Goal: Transaction & Acquisition: Purchase product/service

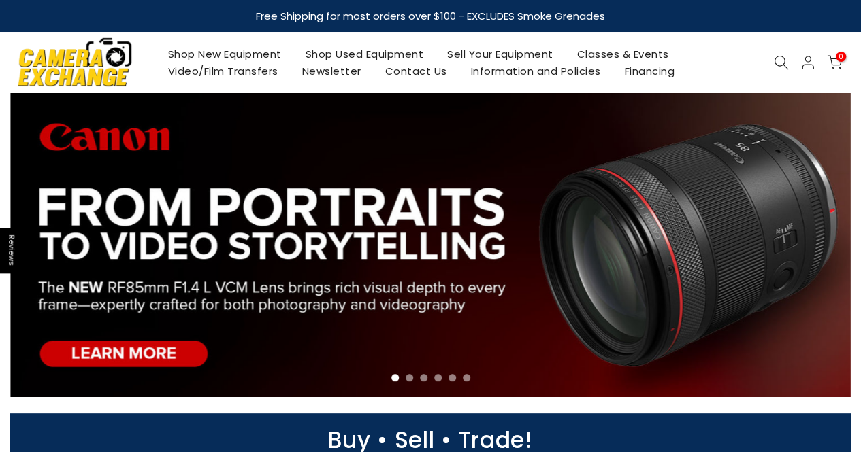
click at [373, 54] on link "Shop Used Equipment" at bounding box center [364, 54] width 142 height 17
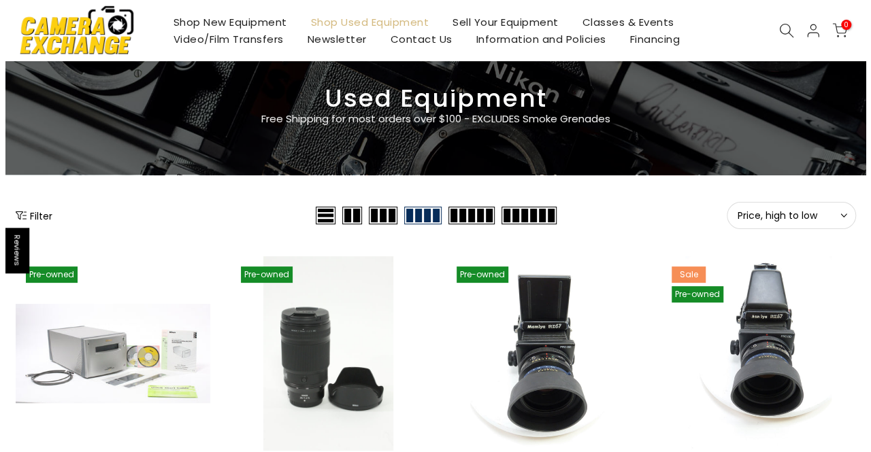
scroll to position [136, 0]
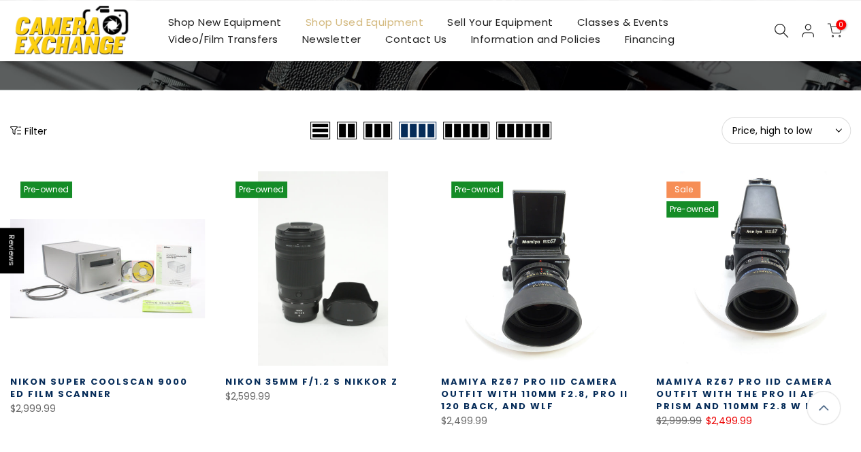
click at [35, 126] on button "Filter" at bounding box center [28, 131] width 37 height 14
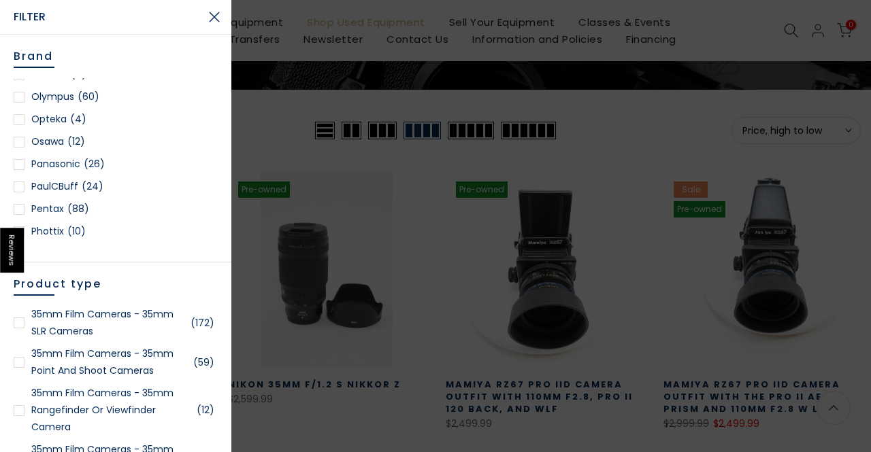
click at [22, 96] on div at bounding box center [19, 97] width 11 height 11
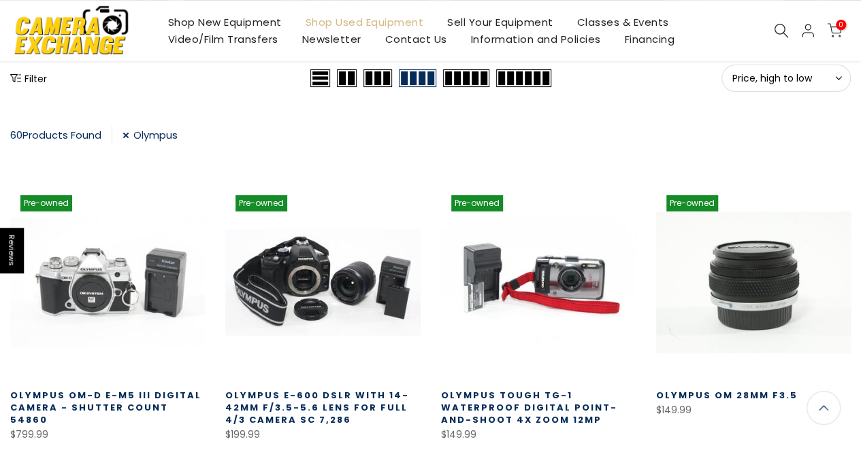
scroll to position [103, 0]
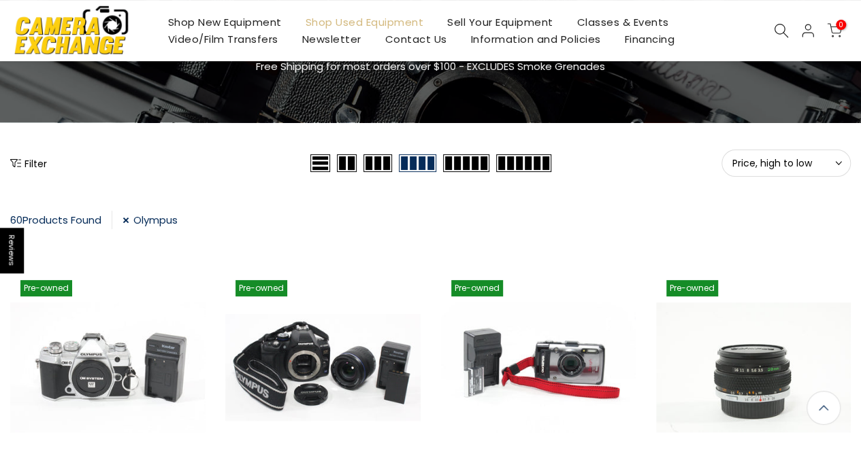
click at [792, 163] on span "Price, high to low" at bounding box center [786, 163] width 108 height 12
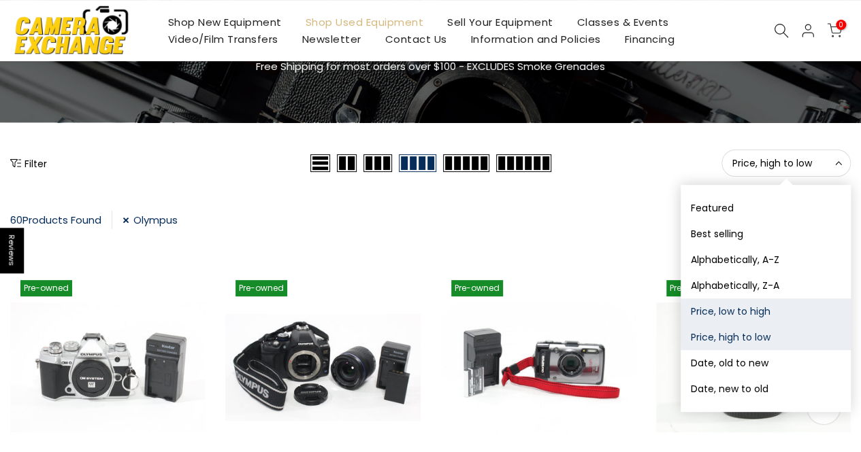
click at [736, 310] on button "Price, low to high" at bounding box center [765, 312] width 170 height 26
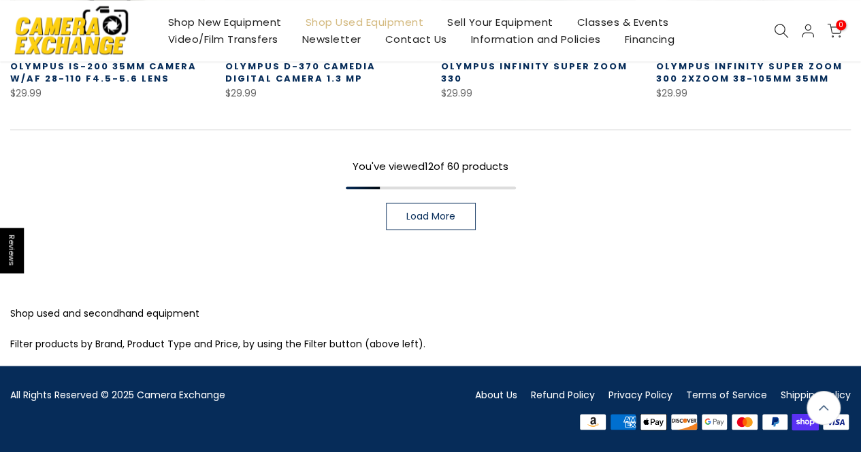
scroll to position [1050, 0]
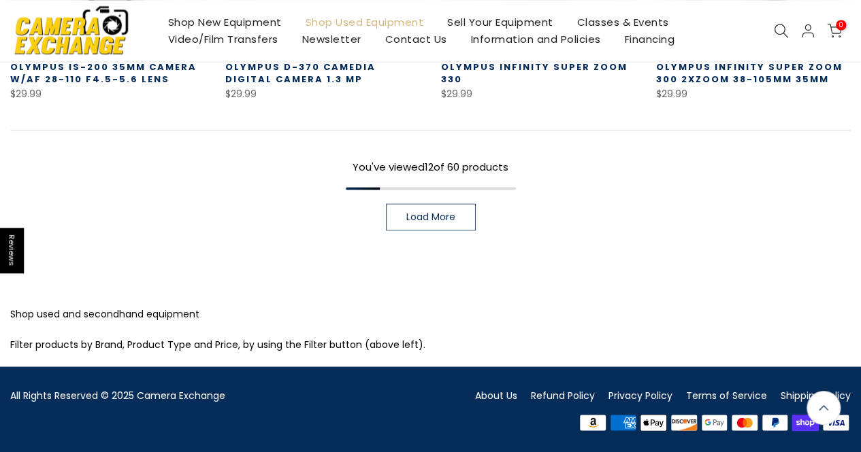
click at [450, 212] on span "Load More" at bounding box center [430, 217] width 49 height 10
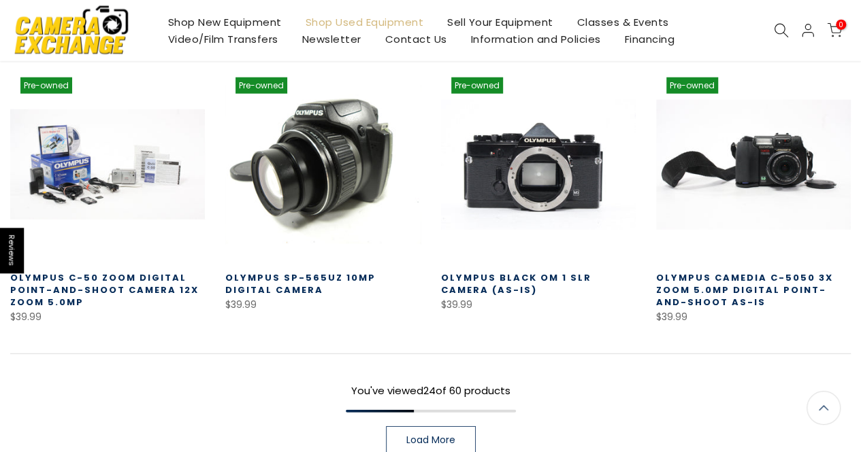
scroll to position [1800, 0]
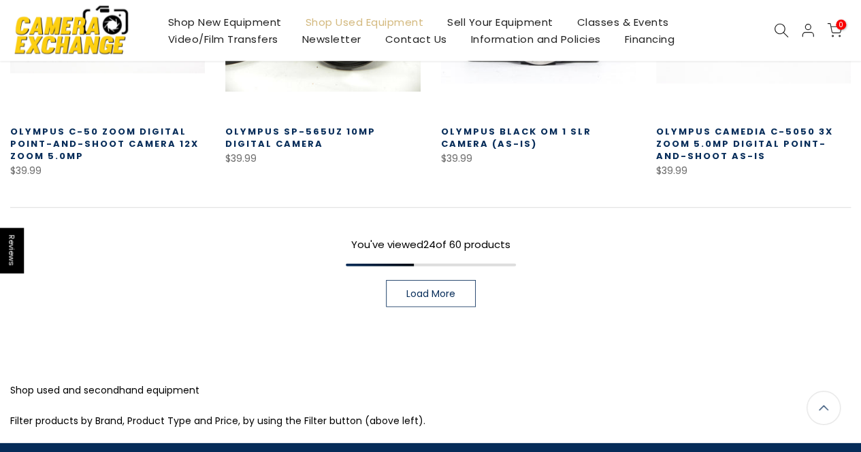
click at [441, 296] on span "Load More" at bounding box center [430, 294] width 49 height 10
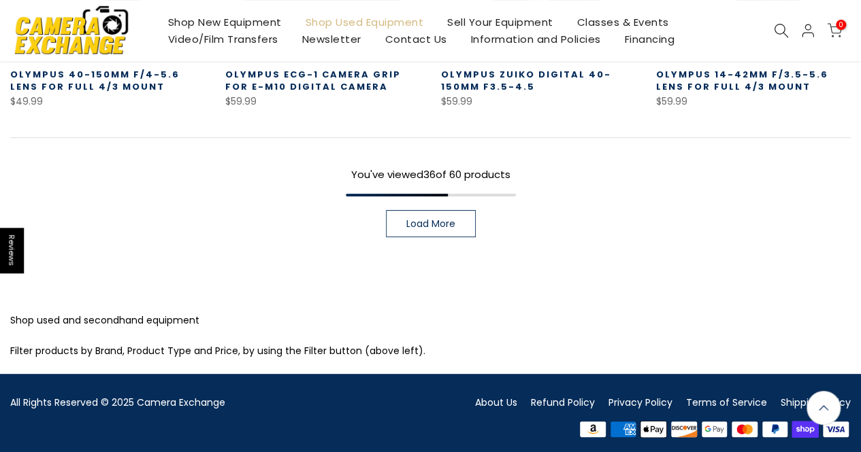
scroll to position [2684, 0]
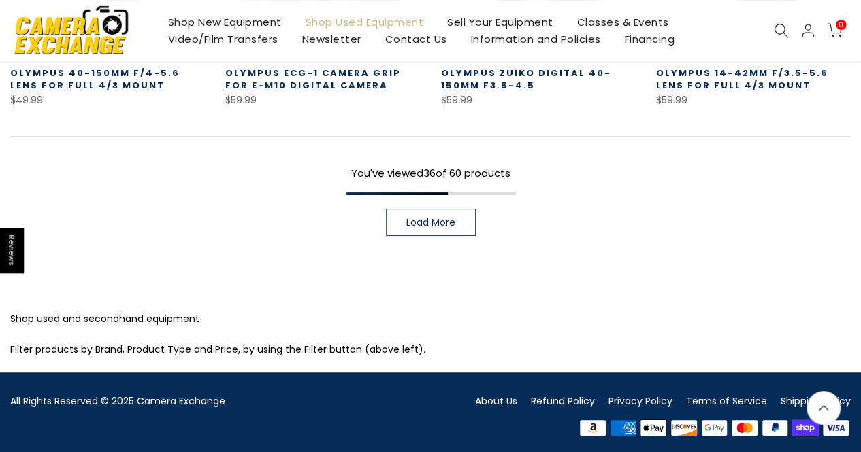
click at [442, 223] on span "Load More" at bounding box center [430, 223] width 49 height 10
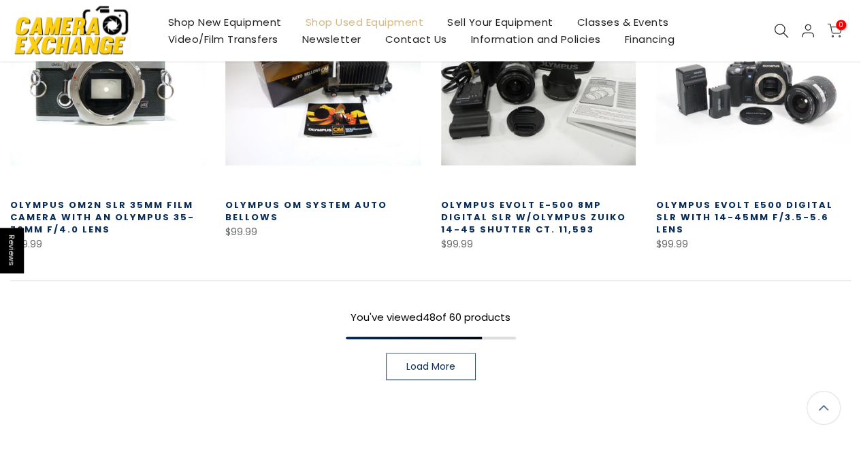
scroll to position [3499, 0]
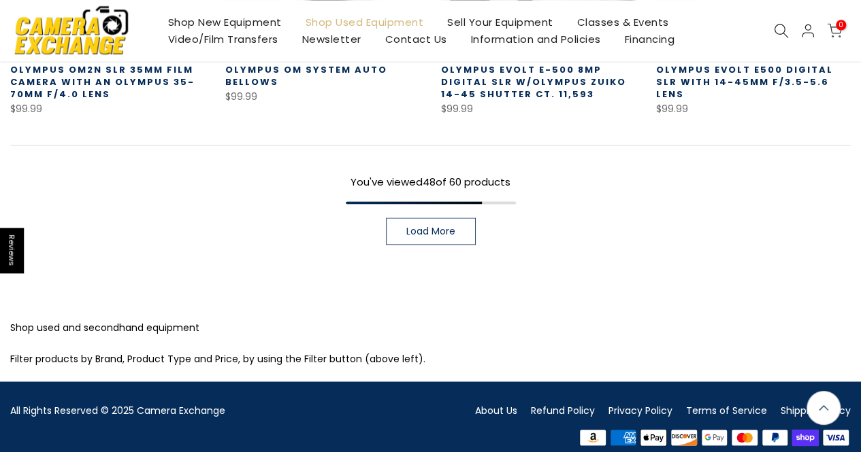
click at [453, 235] on span "Load More" at bounding box center [430, 232] width 49 height 10
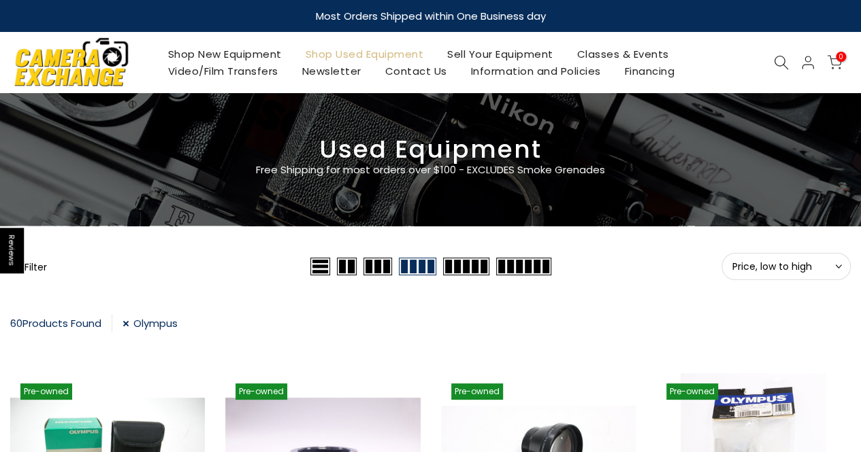
click at [40, 265] on button "Filter" at bounding box center [28, 267] width 37 height 14
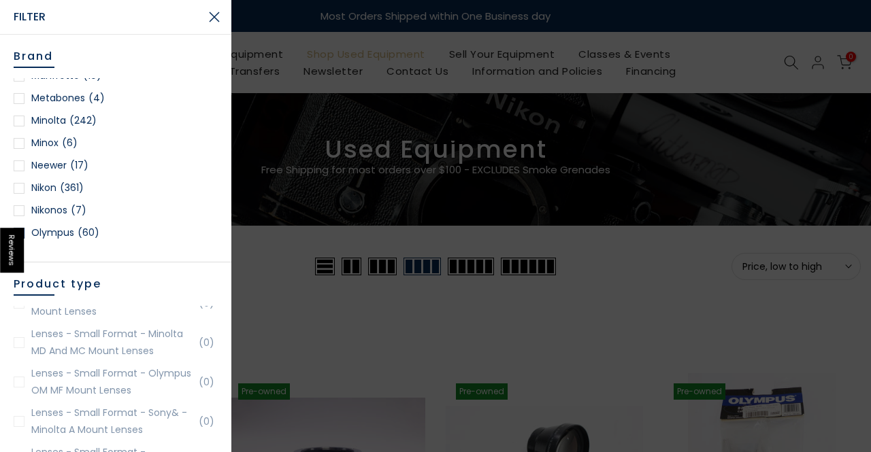
scroll to position [1157, 0]
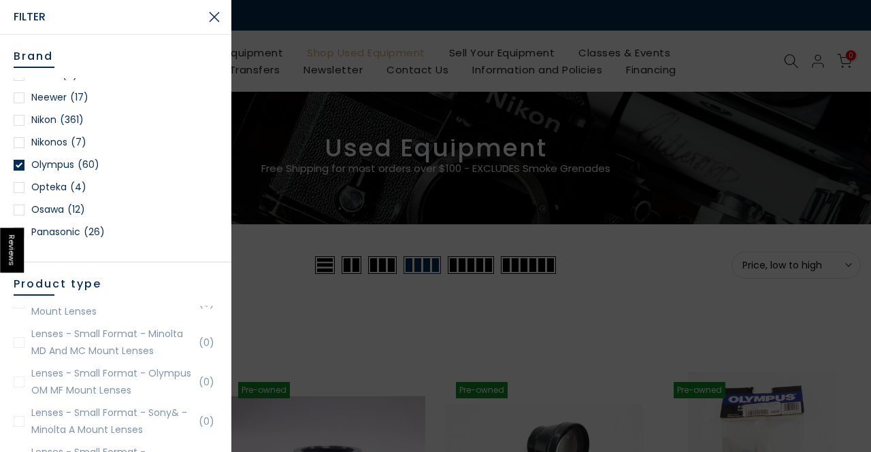
drag, startPoint x: 20, startPoint y: 163, endPoint x: 113, endPoint y: 172, distance: 93.7
click at [20, 163] on div at bounding box center [19, 165] width 11 height 11
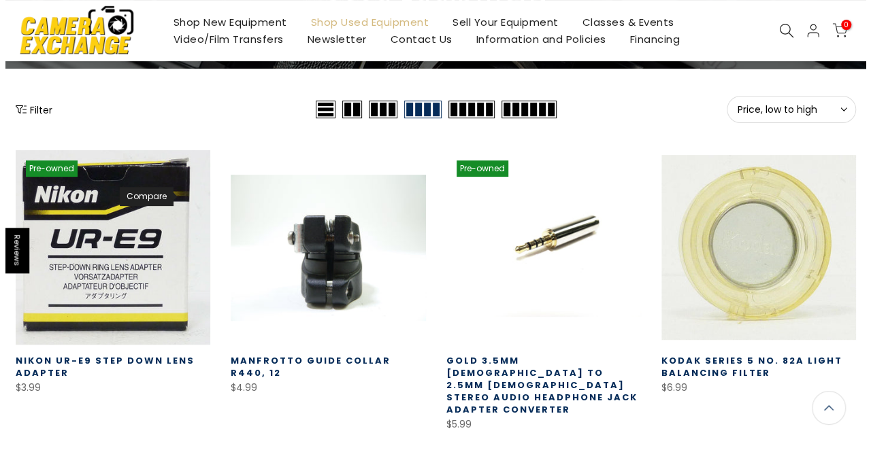
scroll to position [103, 0]
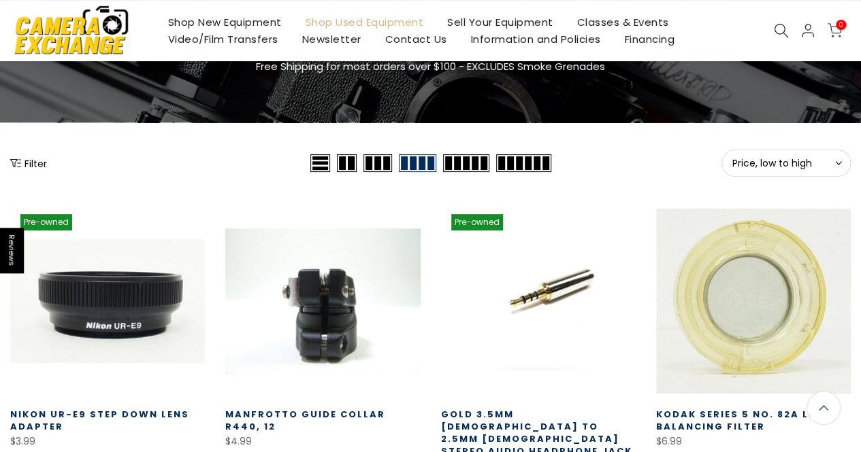
click at [27, 156] on div "Filter" at bounding box center [158, 163] width 297 height 27
click at [35, 161] on button "Filter" at bounding box center [28, 163] width 37 height 14
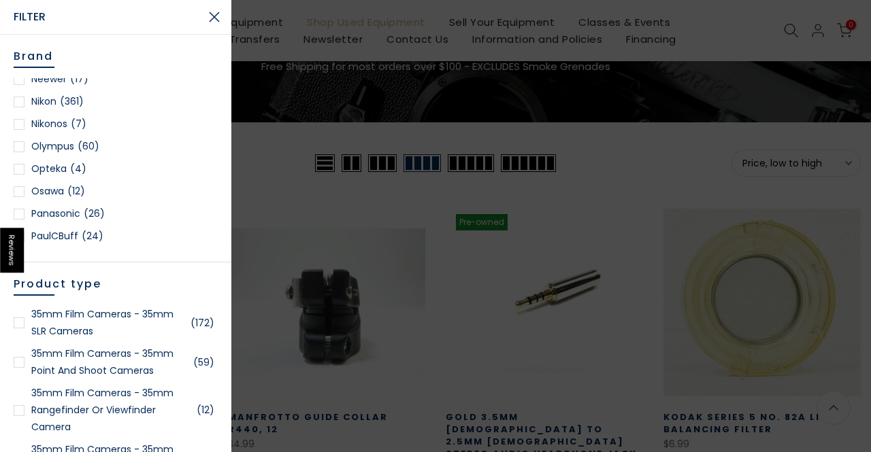
scroll to position [1157, 0]
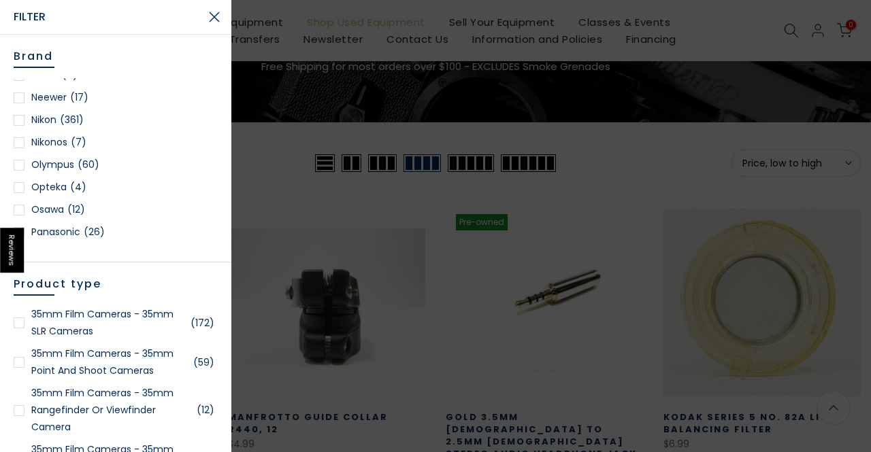
click at [18, 119] on div at bounding box center [19, 120] width 11 height 11
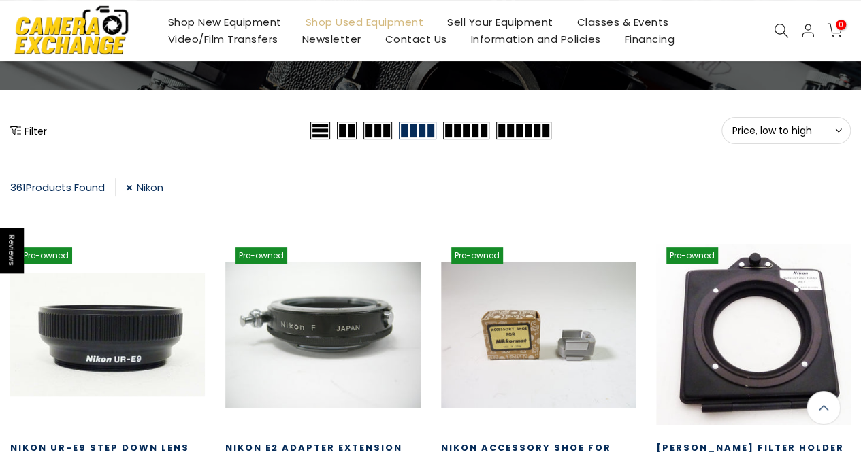
scroll to position [137, 0]
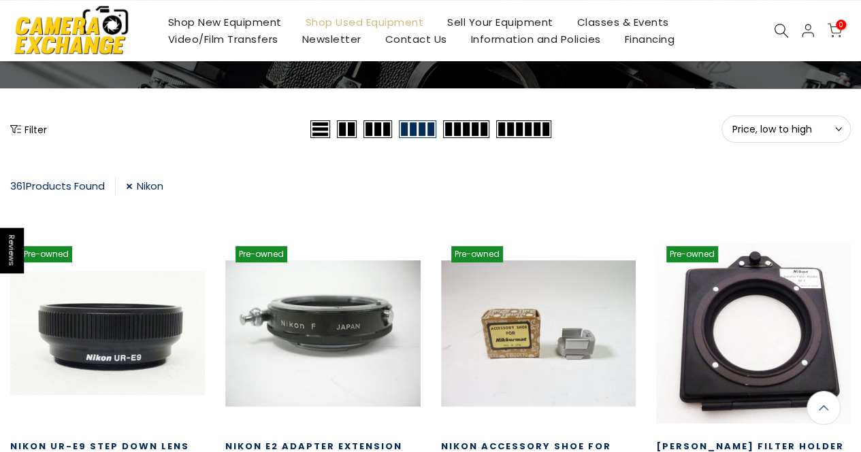
click at [792, 125] on span "Price, low to high" at bounding box center [786, 129] width 108 height 12
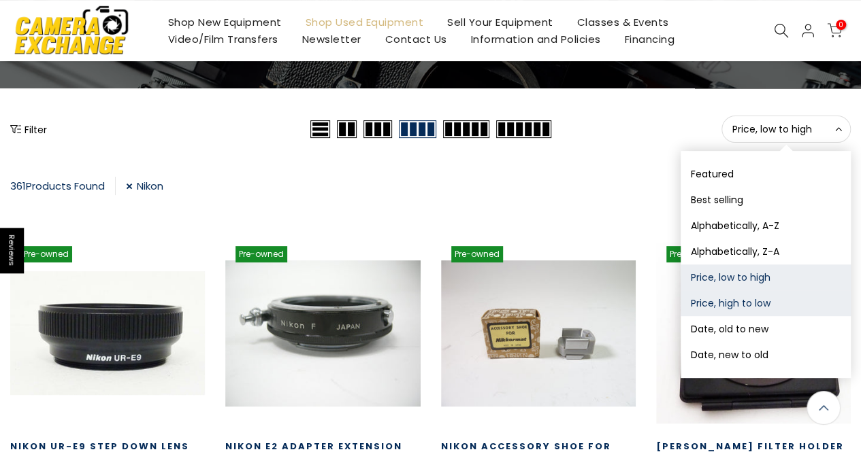
click at [752, 306] on button "Price, high to low" at bounding box center [765, 304] width 170 height 26
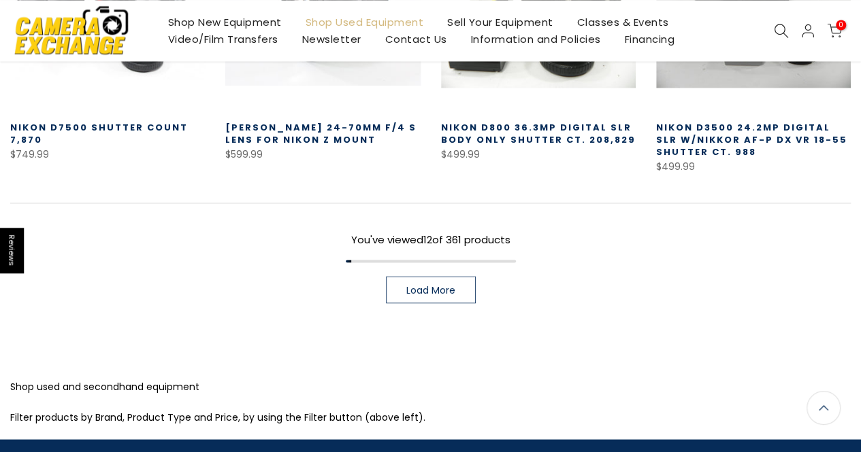
scroll to position [1020, 0]
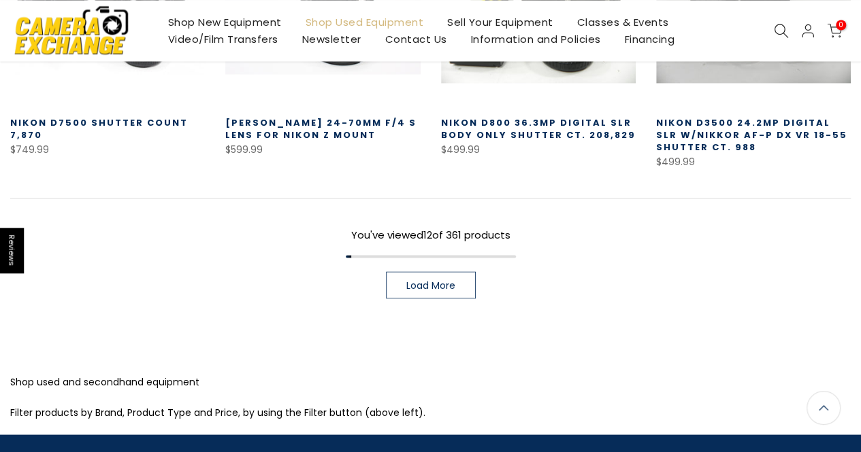
click at [452, 282] on span "Load More" at bounding box center [430, 285] width 49 height 10
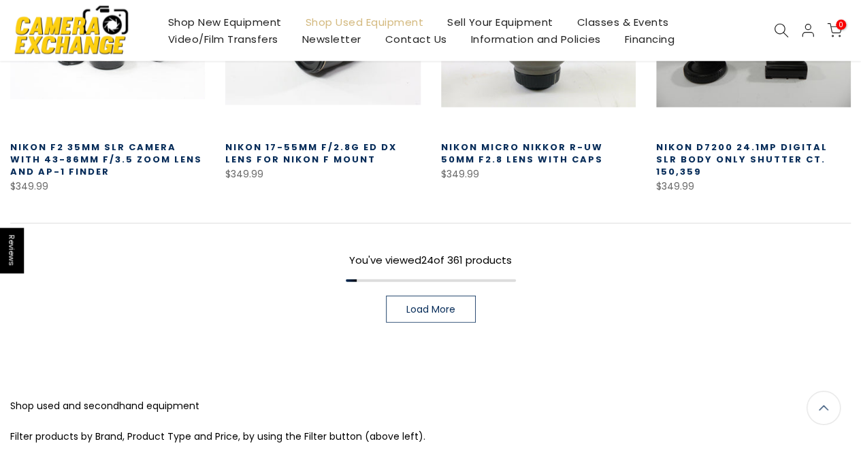
scroll to position [1905, 0]
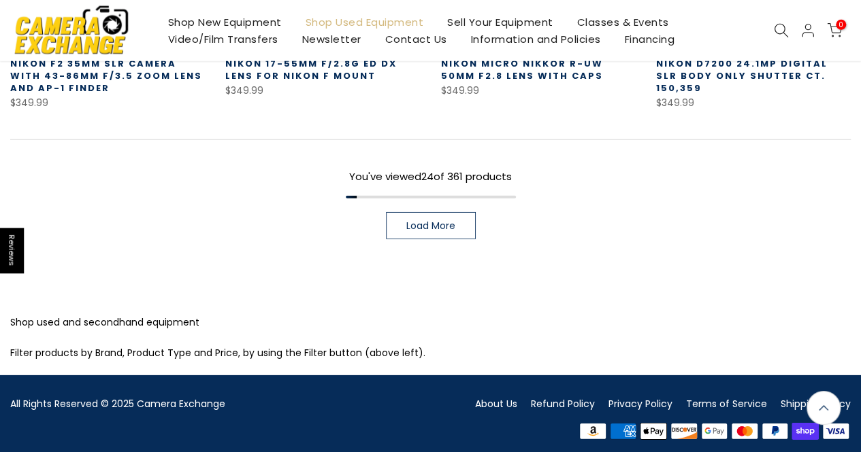
click at [438, 221] on span "Load More" at bounding box center [430, 226] width 49 height 10
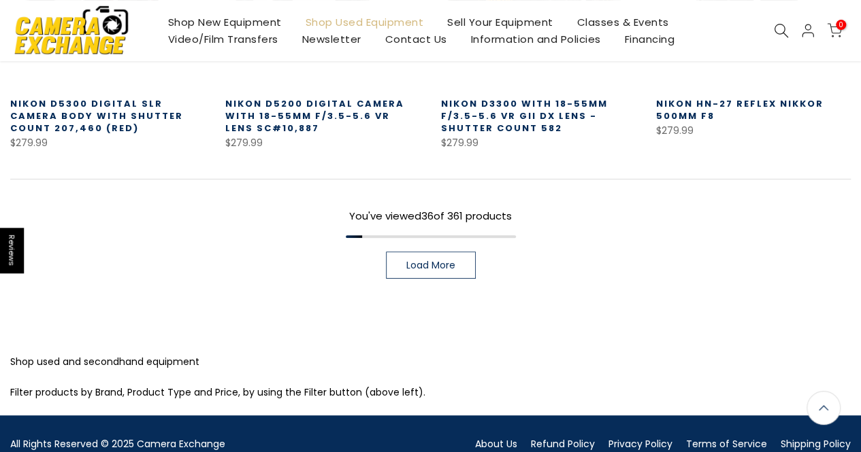
scroll to position [2721, 0]
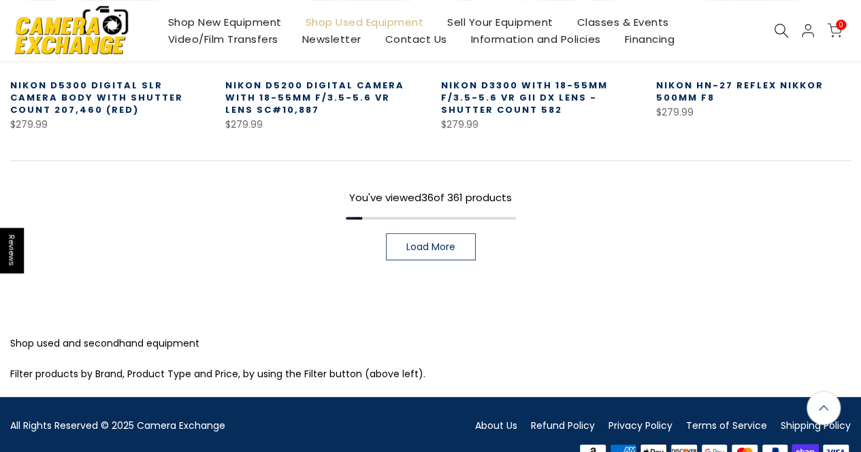
click at [445, 233] on link "Load More" at bounding box center [431, 246] width 90 height 27
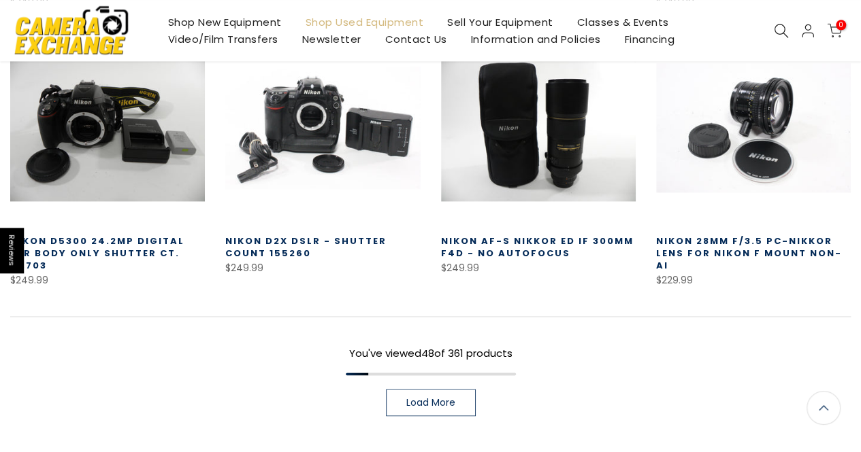
scroll to position [3400, 0]
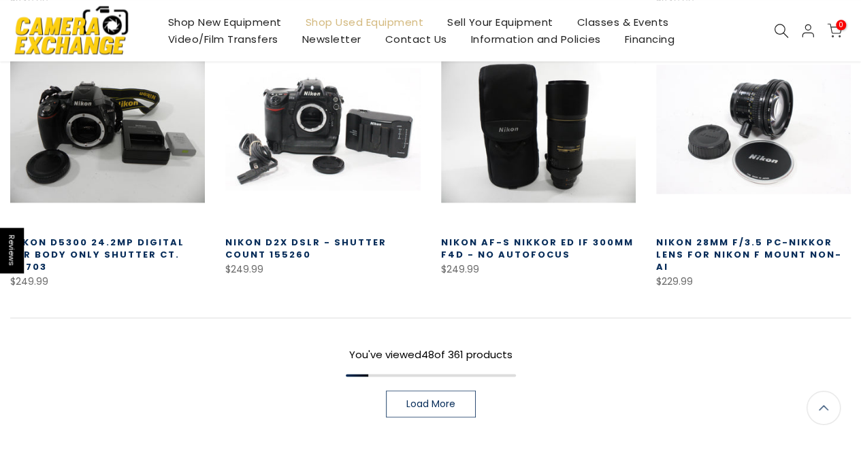
click at [425, 399] on span "Load More" at bounding box center [430, 404] width 49 height 10
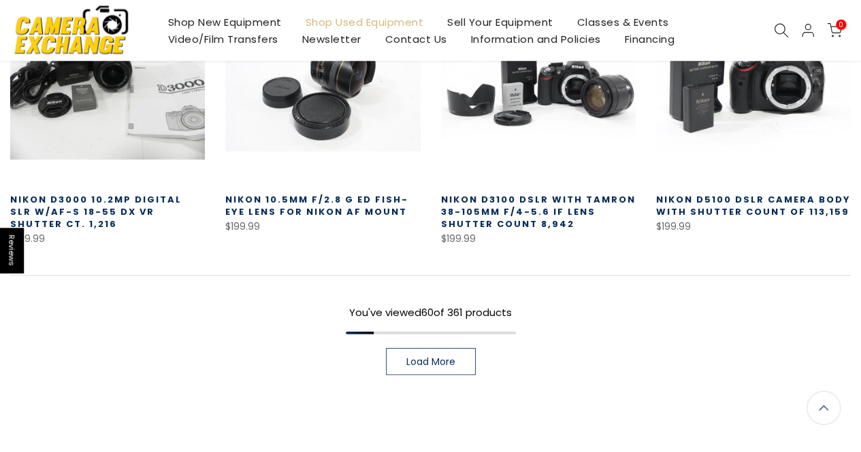
scroll to position [4286, 0]
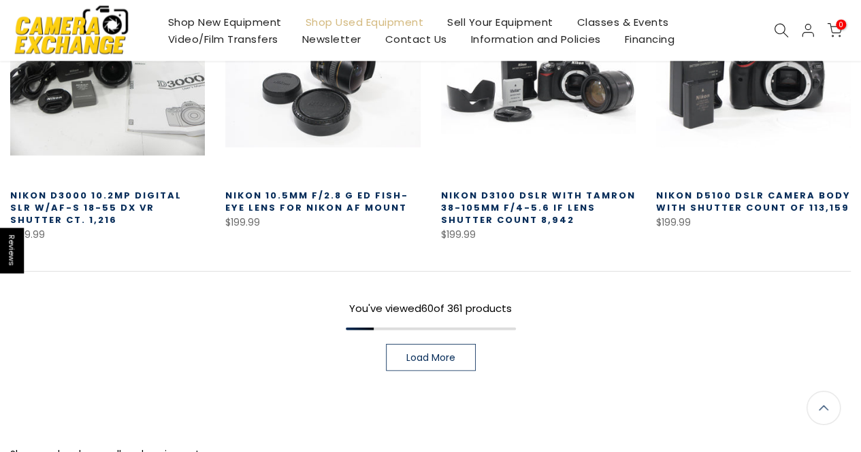
click at [435, 353] on span "Load More" at bounding box center [430, 358] width 49 height 10
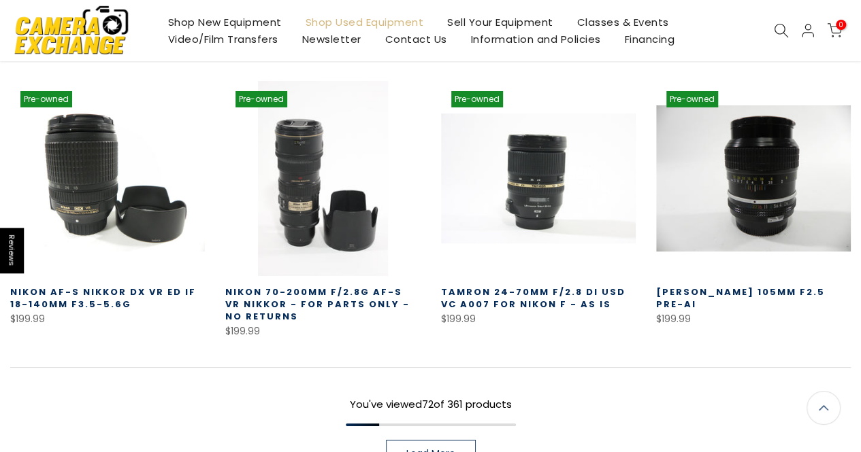
scroll to position [5103, 0]
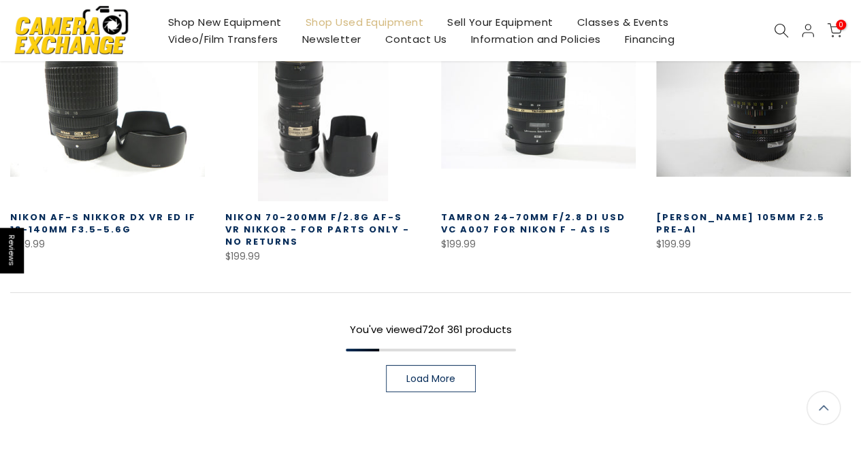
click at [446, 365] on link "Load More" at bounding box center [431, 378] width 90 height 27
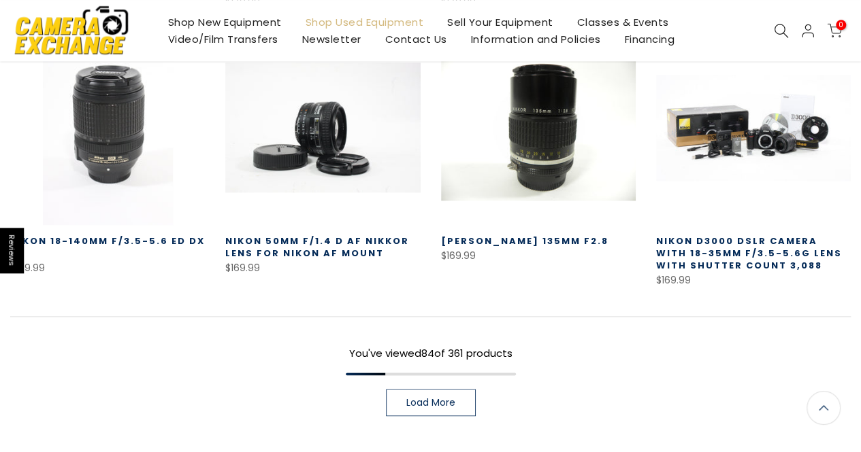
scroll to position [5919, 0]
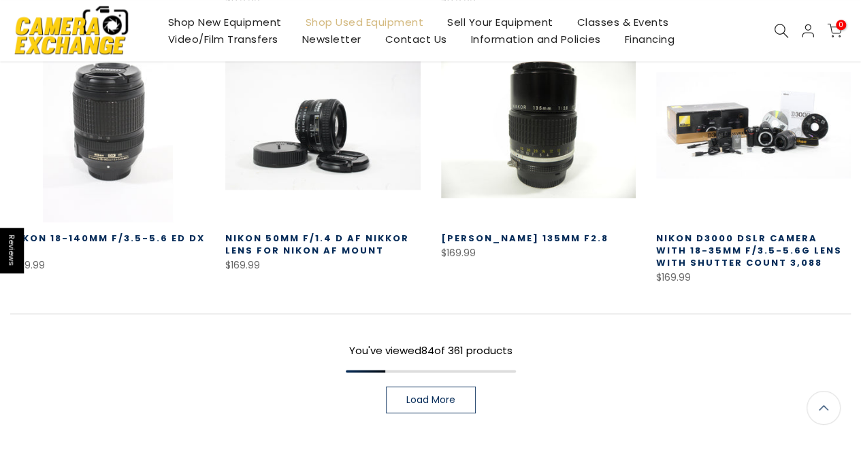
click at [458, 386] on link "Load More" at bounding box center [431, 399] width 90 height 27
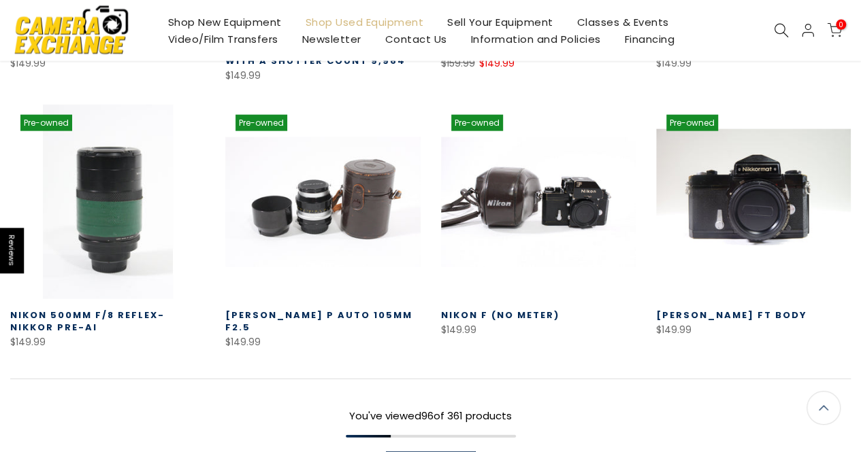
scroll to position [6666, 0]
